Goal: Information Seeking & Learning: Learn about a topic

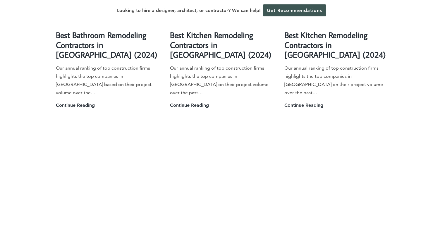
scroll to position [1391, 0]
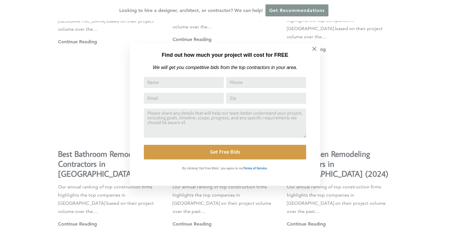
click at [445, 13] on div "Find out how much your project will cost for FREE We will get you competitive b…" at bounding box center [225, 113] width 450 height 227
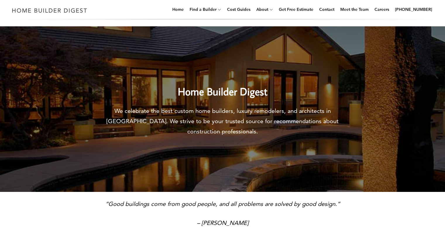
scroll to position [0, 0]
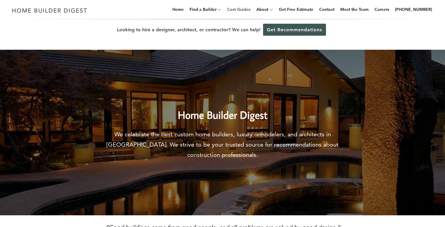
click at [247, 9] on link "Cost Guides" at bounding box center [239, 9] width 28 height 19
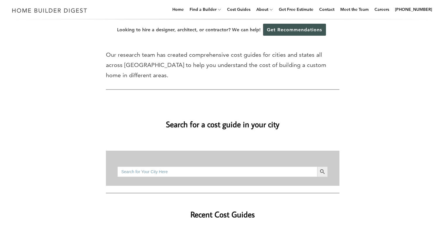
click at [305, 167] on input "Search for:" at bounding box center [217, 172] width 200 height 11
click at [317, 167] on button "Search Button" at bounding box center [322, 172] width 11 height 11
click at [156, 167] on input "columbus, ms" at bounding box center [217, 172] width 200 height 11
type input "c"
click at [317, 167] on button "Search Button" at bounding box center [322, 172] width 11 height 11
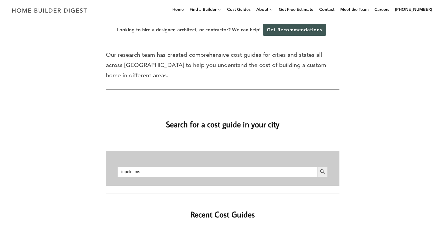
click at [145, 167] on input "tupelo, ms" at bounding box center [217, 172] width 200 height 11
type input "t"
click at [317, 167] on button "Search Button" at bounding box center [322, 172] width 11 height 11
click at [152, 167] on input "florence, al" at bounding box center [217, 172] width 200 height 11
type input "f"
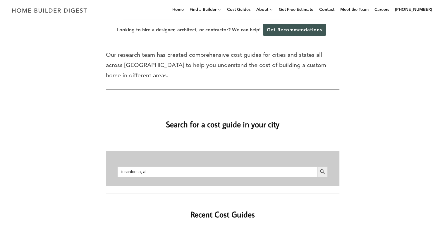
click at [317, 167] on button "Search Button" at bounding box center [322, 172] width 11 height 11
click at [161, 167] on input "tuscaloosa, al" at bounding box center [217, 172] width 200 height 11
type input "t"
click at [317, 167] on button "Search Button" at bounding box center [322, 172] width 11 height 11
click at [148, 167] on input "oxford, ms" at bounding box center [217, 172] width 200 height 11
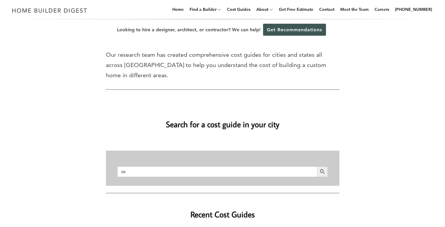
type input "o"
click at [317, 167] on button "Search Button" at bounding box center [322, 172] width 11 height 11
click at [148, 167] on input "columbus, ga" at bounding box center [217, 172] width 200 height 11
type input "c"
type input "jackson, ms"
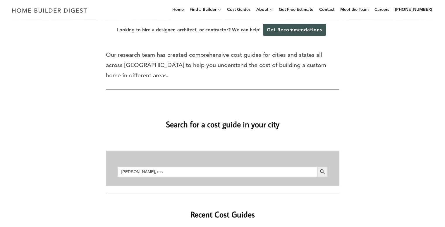
click at [317, 167] on button "Search Button" at bounding box center [322, 172] width 11 height 11
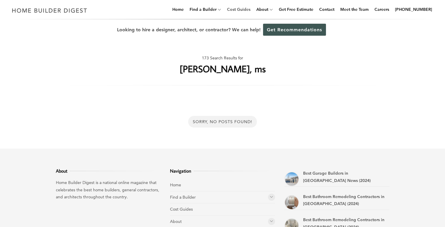
click at [244, 6] on link "Cost Guides" at bounding box center [239, 9] width 28 height 19
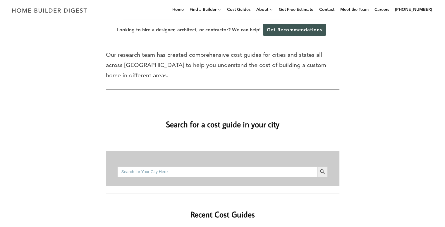
click at [242, 167] on input "Search for:" at bounding box center [217, 172] width 200 height 11
click at [317, 167] on button "Search Button" at bounding box center [322, 172] width 11 height 11
click at [158, 167] on input "little rock, ar" at bounding box center [217, 172] width 200 height 11
type input "l"
click at [317, 167] on button "Search Button" at bounding box center [322, 172] width 11 height 11
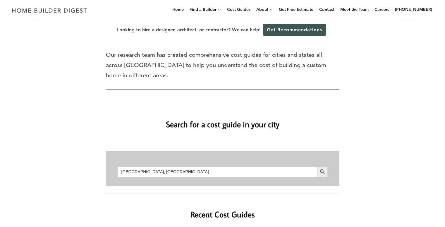
click at [151, 167] on input "[GEOGRAPHIC_DATA], [GEOGRAPHIC_DATA]" at bounding box center [217, 172] width 200 height 11
type input "m"
type input "[GEOGRAPHIC_DATA]"
click at [317, 167] on button "Search Button" at bounding box center [322, 172] width 11 height 11
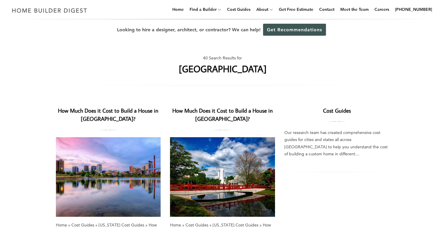
click at [129, 162] on img at bounding box center [108, 177] width 105 height 80
click at [344, 110] on link "Cost Guides" at bounding box center [337, 110] width 28 height 7
click at [131, 158] on img at bounding box center [108, 177] width 105 height 80
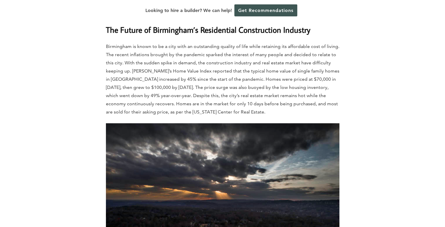
scroll to position [3179, 0]
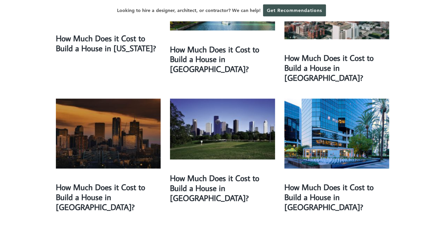
scroll to position [65, 0]
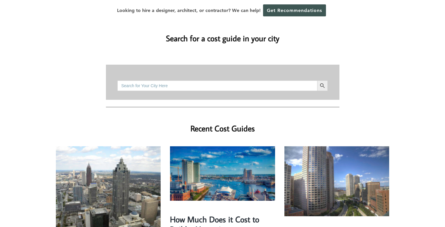
click at [262, 81] on input "Search for:" at bounding box center [217, 86] width 200 height 11
type input "[US_STATE]"
click at [317, 81] on button "Search Button" at bounding box center [322, 86] width 11 height 11
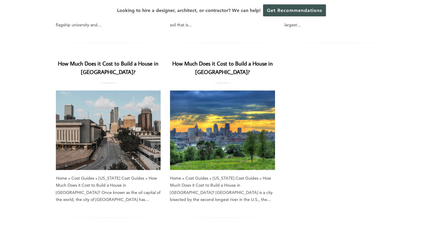
scroll to position [596, 0]
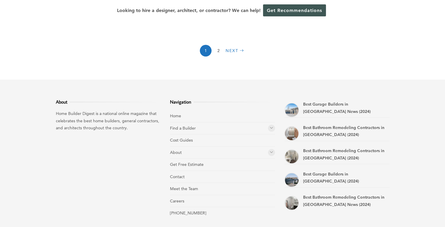
click at [231, 45] on link "Next" at bounding box center [236, 51] width 20 height 12
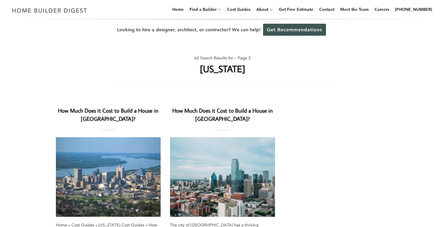
click at [119, 188] on img at bounding box center [108, 177] width 105 height 80
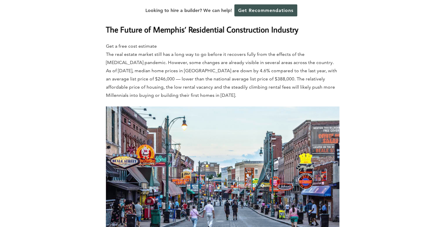
scroll to position [2275, 0]
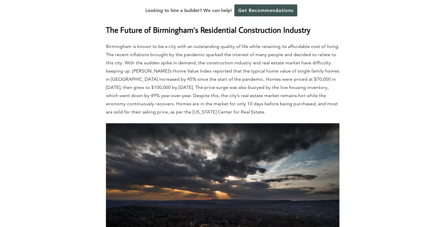
scroll to position [3179, 0]
